Goal: Navigation & Orientation: Find specific page/section

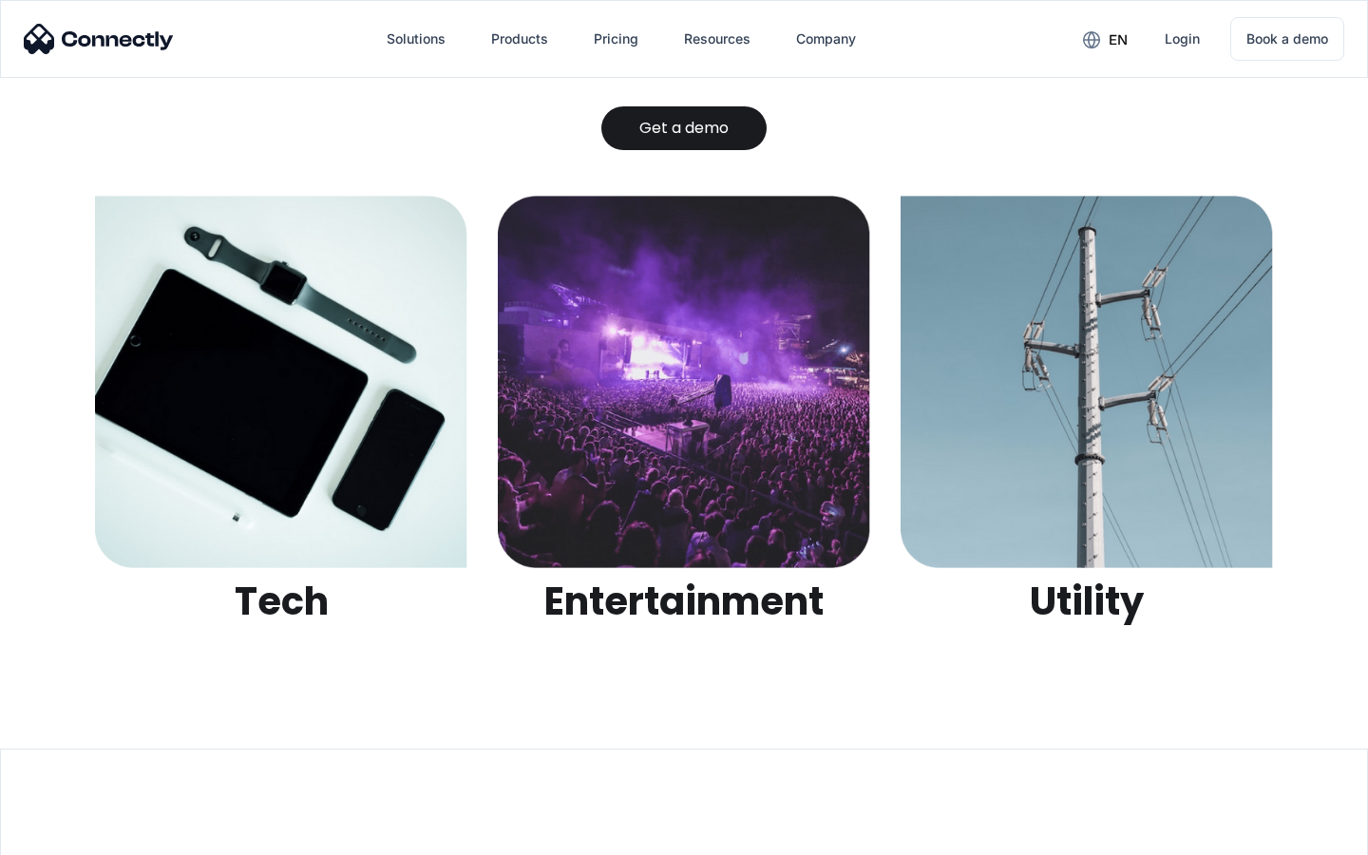
scroll to position [5992, 0]
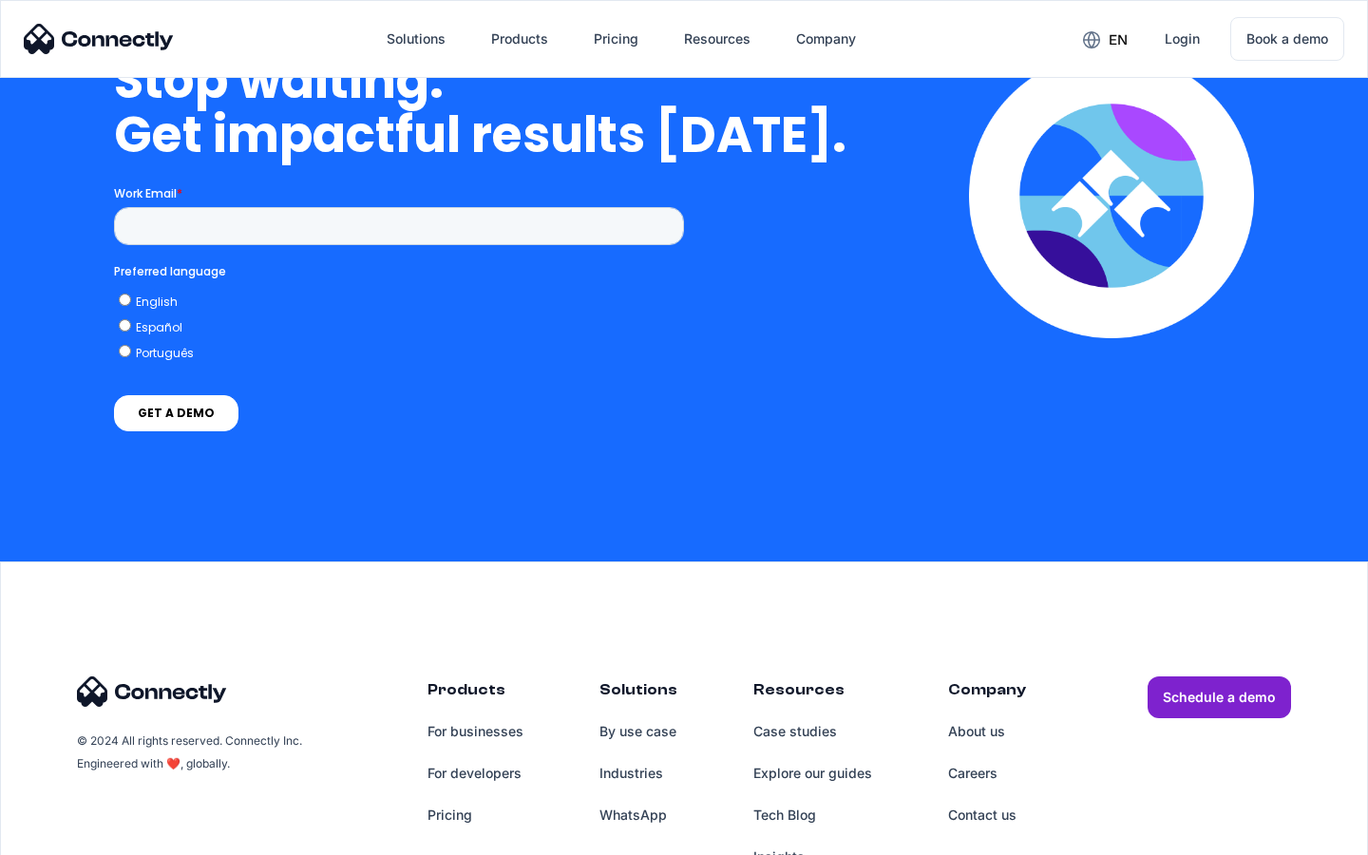
scroll to position [7812, 0]
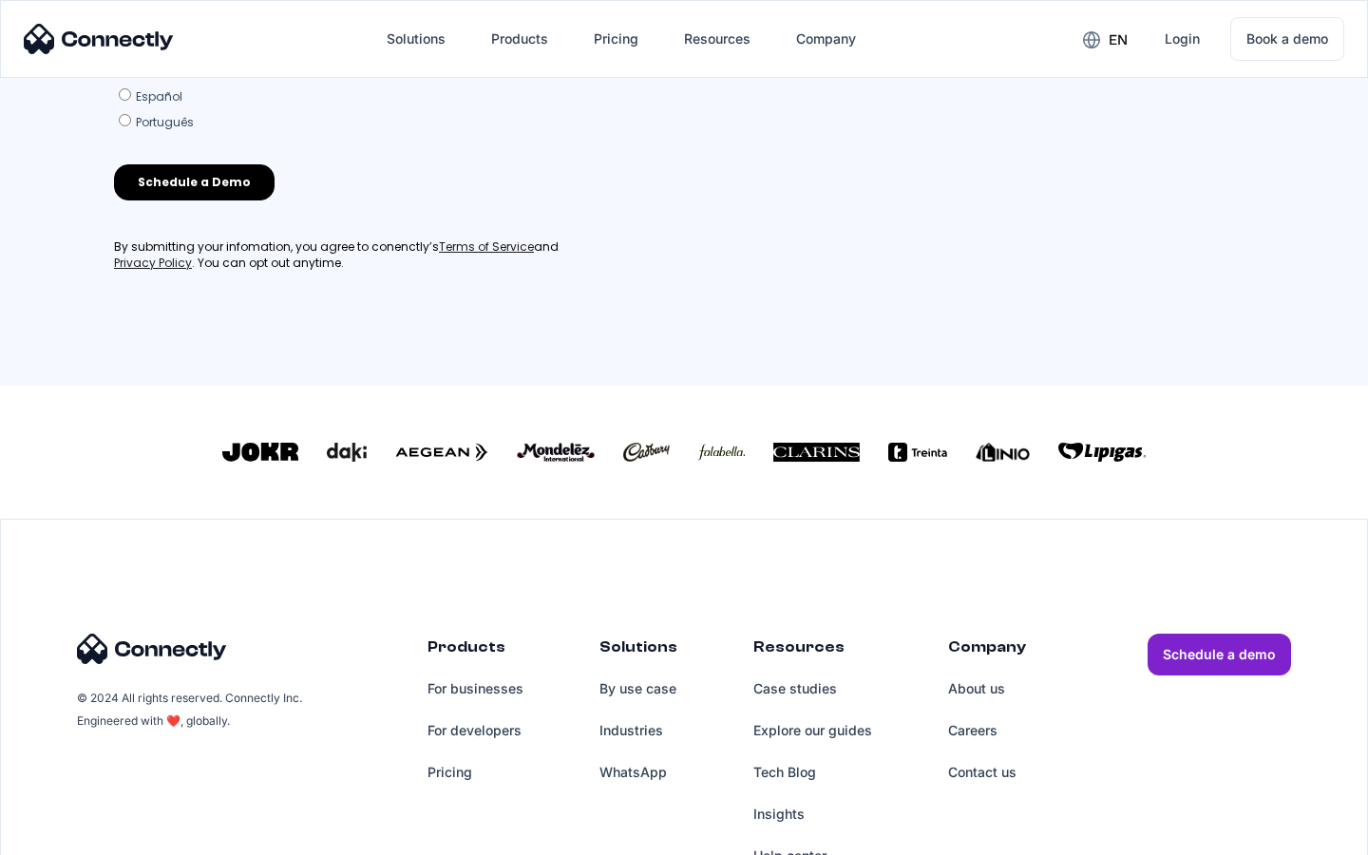
scroll to position [816, 0]
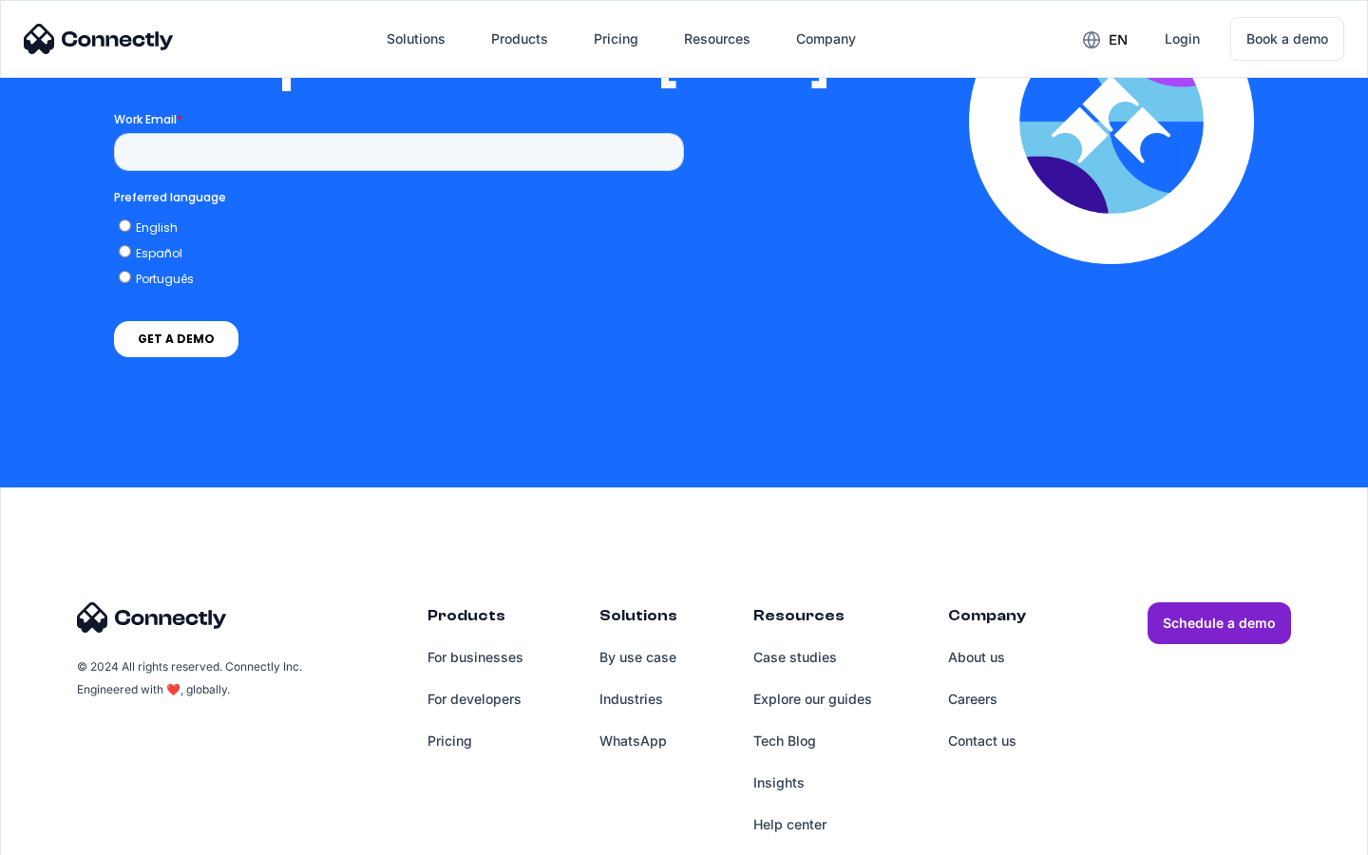
scroll to position [3864, 0]
